Goal: Check status

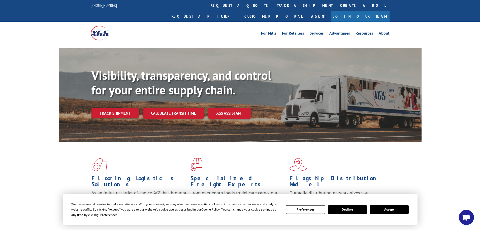
click at [118, 108] on div "Visibility, transparency, and control for your entire supply chain. Track shipm…" at bounding box center [256, 103] width 330 height 70
click at [117, 108] on link "Track shipment" at bounding box center [114, 113] width 47 height 11
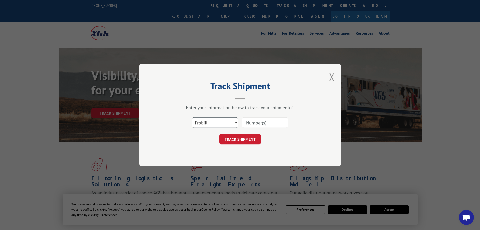
click at [235, 121] on select "Select category... Probill BOL PO" at bounding box center [215, 122] width 46 height 11
select select "bol"
click at [192, 117] on select "Select category... Probill BOL PO" at bounding box center [215, 122] width 46 height 11
click at [261, 121] on input at bounding box center [265, 122] width 46 height 11
type input "3200294"
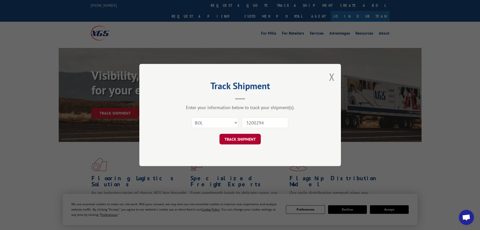
click at [237, 138] on button "TRACK SHIPMENT" at bounding box center [239, 139] width 41 height 11
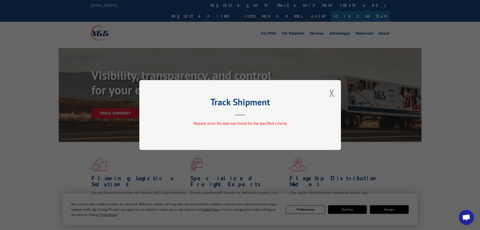
click at [330, 91] on button "Close modal" at bounding box center [332, 92] width 6 height 13
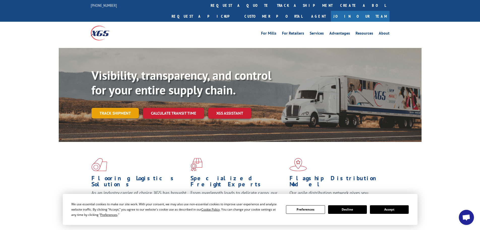
click at [103, 108] on link "Track shipment" at bounding box center [114, 113] width 47 height 11
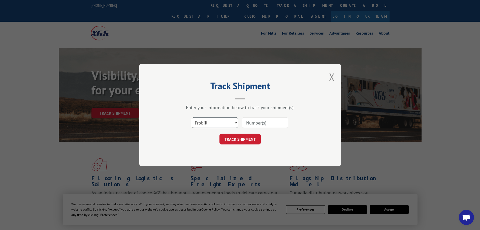
click at [234, 123] on select "Select category... Probill BOL PO" at bounding box center [215, 122] width 46 height 11
select select "bol"
click at [192, 117] on select "Select category... Probill BOL PO" at bounding box center [215, 122] width 46 height 11
click at [262, 122] on input at bounding box center [265, 122] width 46 height 11
type input "32002694"
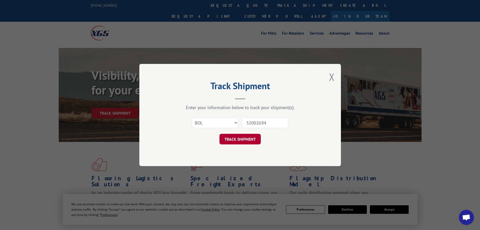
click at [237, 137] on button "TRACK SHIPMENT" at bounding box center [239, 139] width 41 height 11
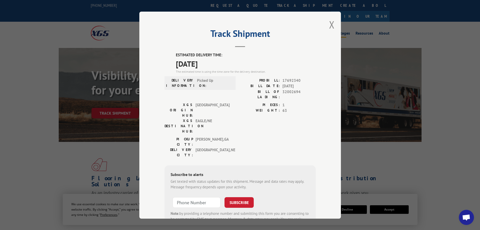
click at [331, 24] on button "Close modal" at bounding box center [332, 24] width 6 height 13
